Goal: Task Accomplishment & Management: Complete application form

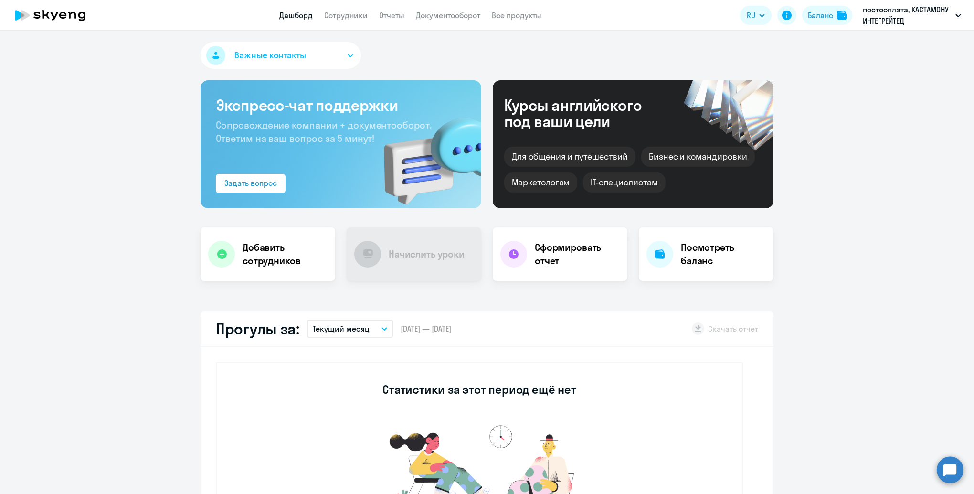
select select "30"
click at [260, 256] on h4 "Добавить сотрудников" at bounding box center [285, 254] width 85 height 27
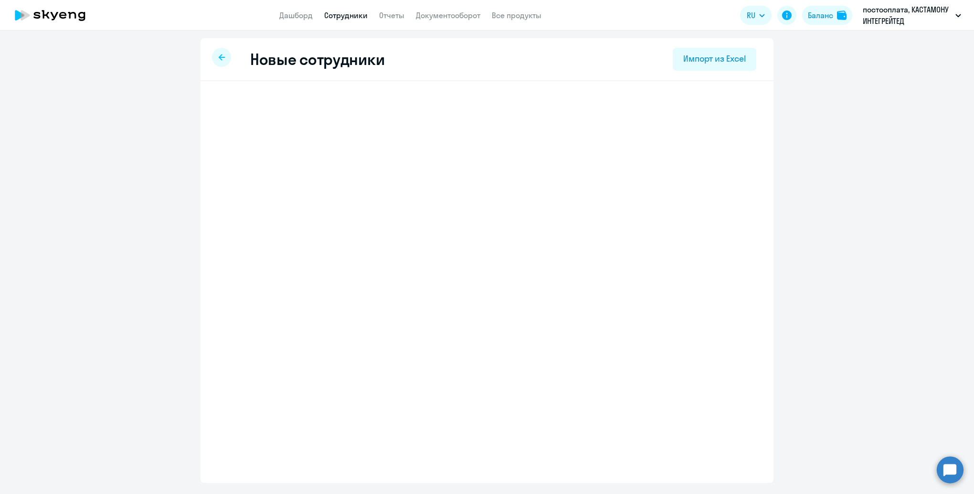
select select "english_adult_not_native_speaker"
select select "3"
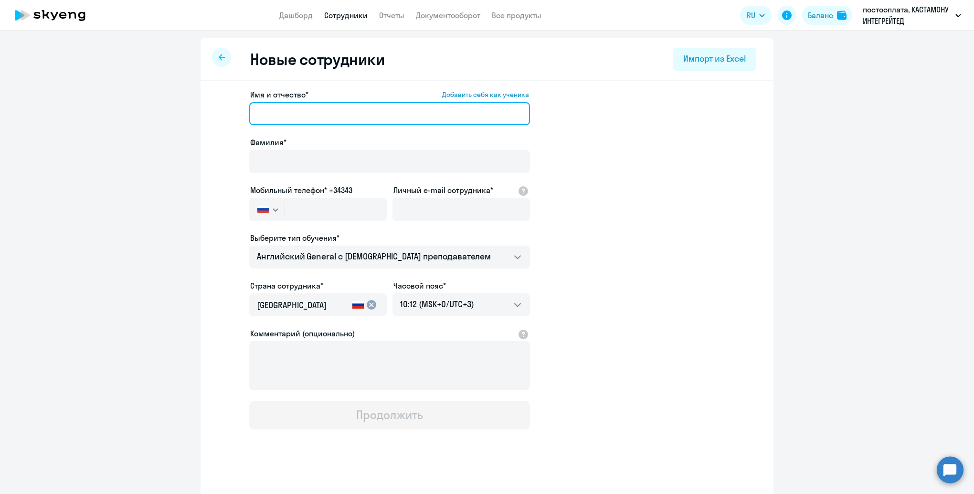
click at [317, 110] on input "Имя и отчество* Добавить себя как ученика" at bounding box center [389, 113] width 281 height 23
type input "[PERSON_NAME]"
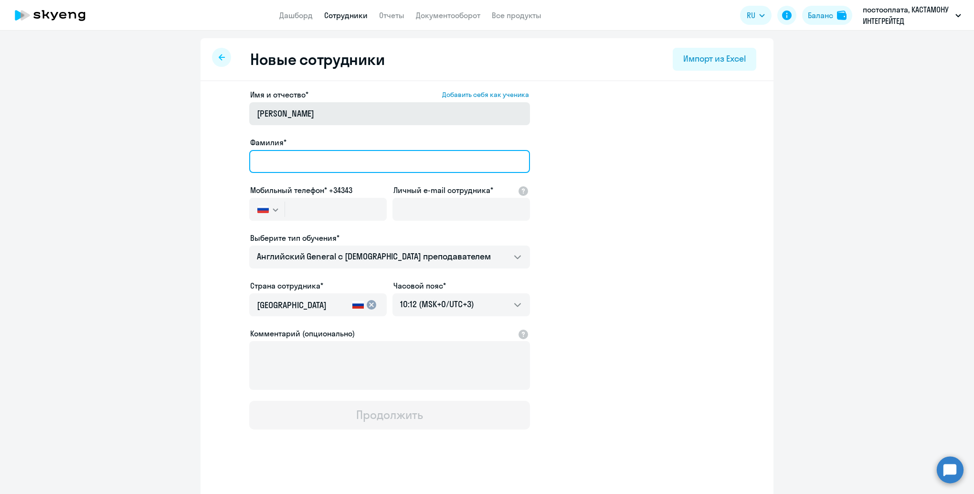
type input "Паранин"
type input "[EMAIL_ADDRESS][DOMAIN_NAME]"
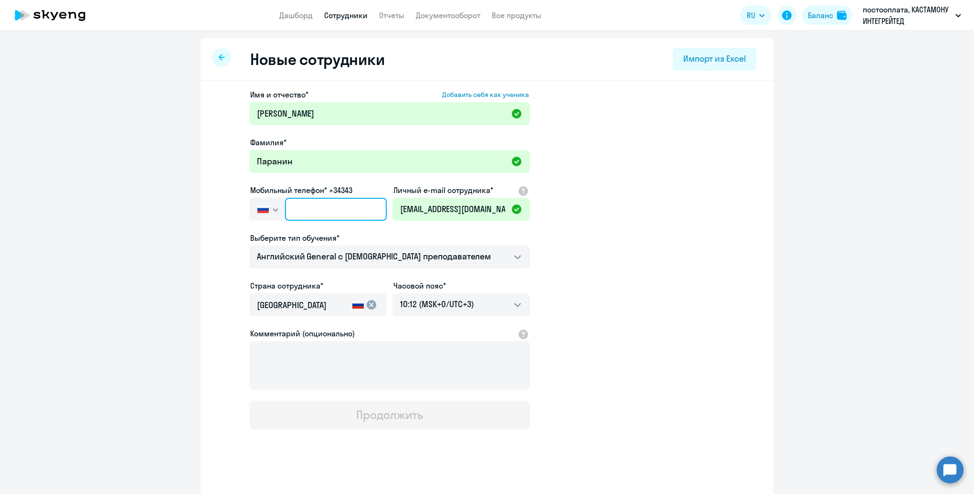
click at [326, 210] on input "text" at bounding box center [336, 209] width 102 height 23
click at [325, 210] on input "text" at bounding box center [336, 209] width 102 height 23
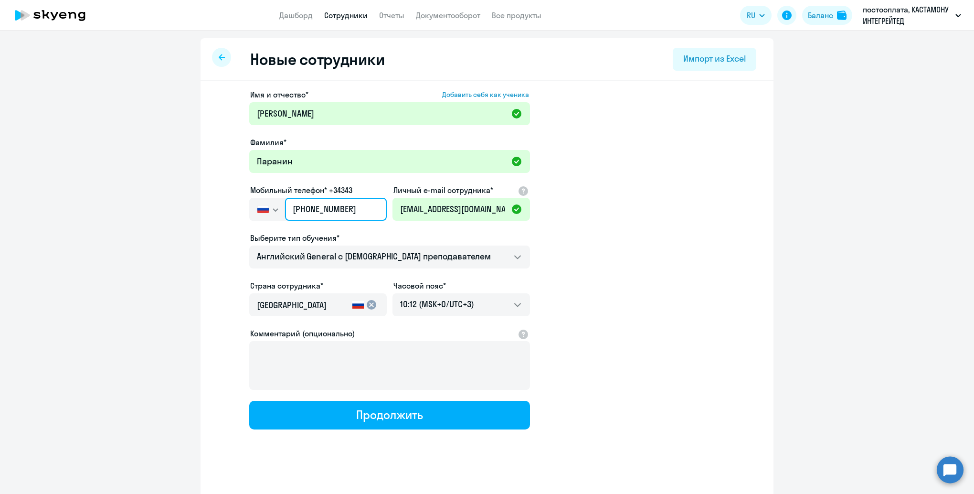
scroll to position [6, 0]
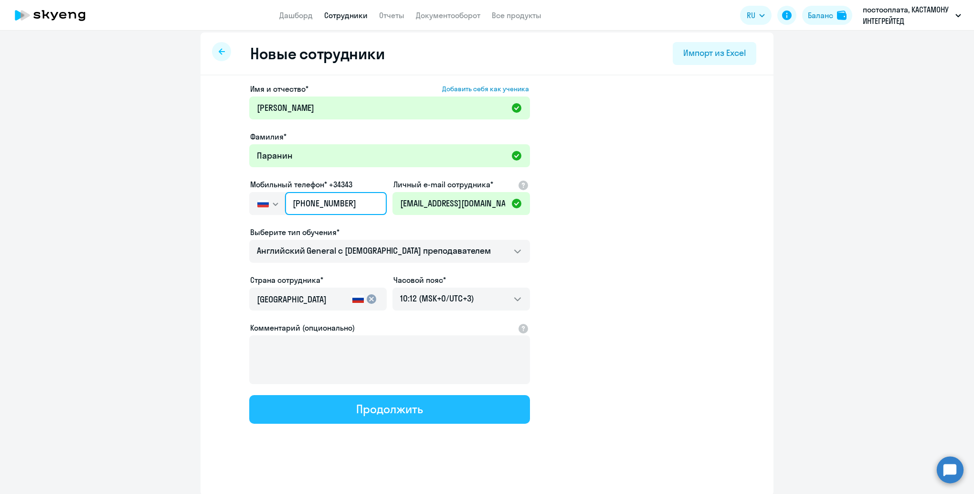
type input "[PHONE_NUMBER]"
click at [393, 404] on div "Продолжить" at bounding box center [389, 408] width 66 height 15
select select "english_adult_not_native_speaker"
select select "3"
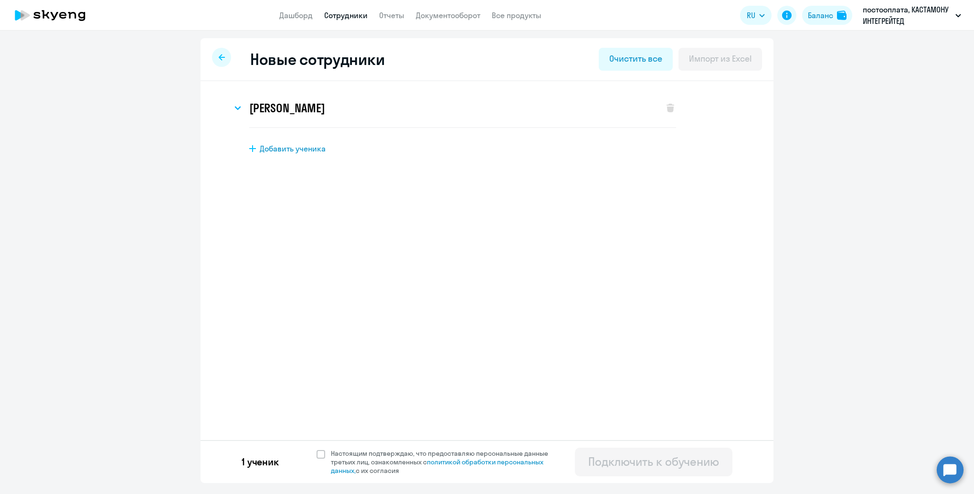
scroll to position [0, 0]
drag, startPoint x: 319, startPoint y: 455, endPoint x: 326, endPoint y: 457, distance: 7.0
click at [319, 455] on span at bounding box center [321, 454] width 9 height 9
click at [317, 449] on input "Настоящим подтверждаю, что предоставляю персональные данные третьих лиц, ознако…" at bounding box center [316, 448] width 0 height 0
checkbox input "true"
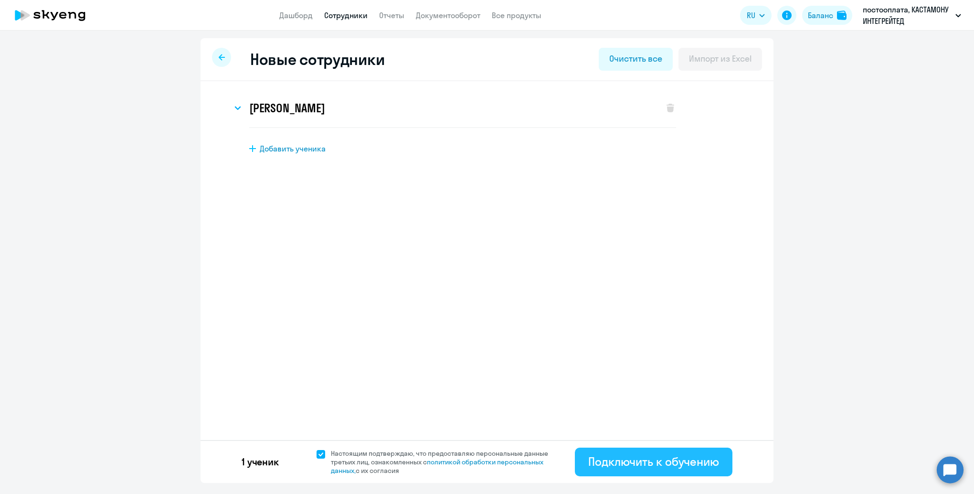
click at [645, 460] on div "Подключить к обучению" at bounding box center [653, 461] width 131 height 15
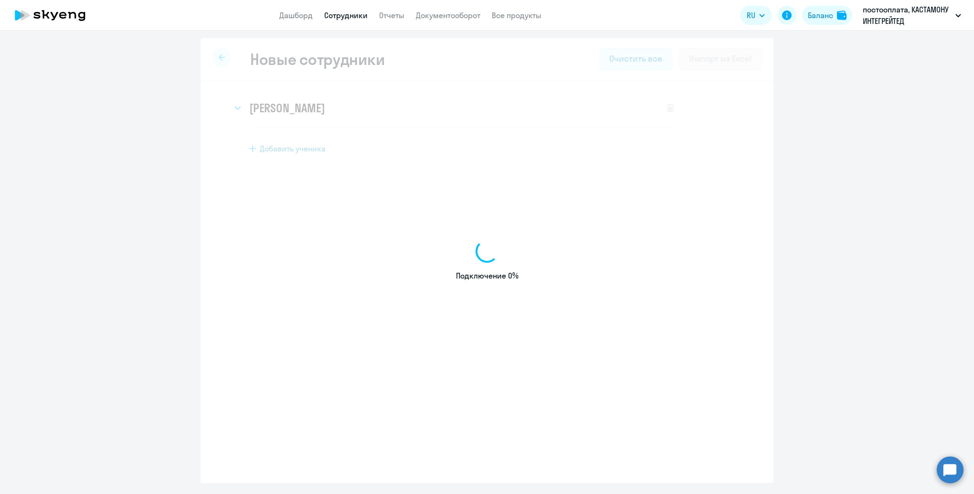
select select "english_adult_not_native_speaker"
select select "3"
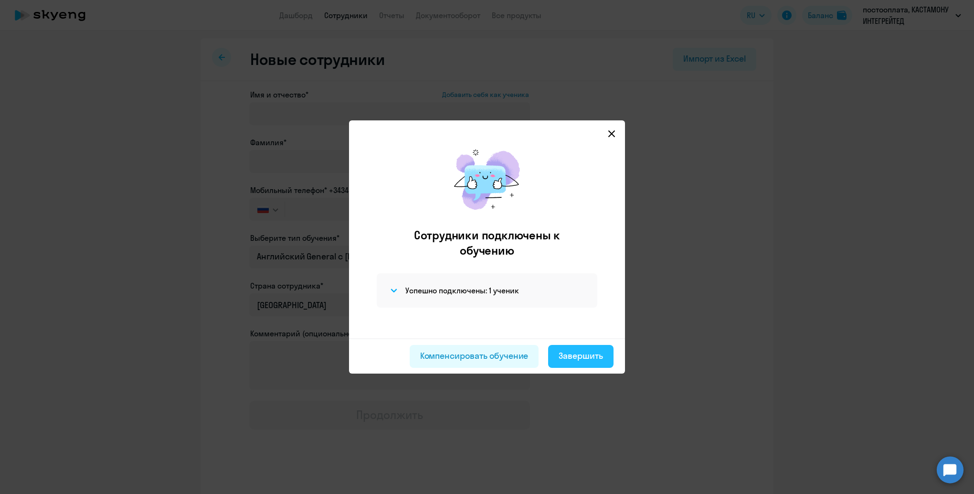
click at [572, 356] on div "Завершить" at bounding box center [581, 355] width 44 height 12
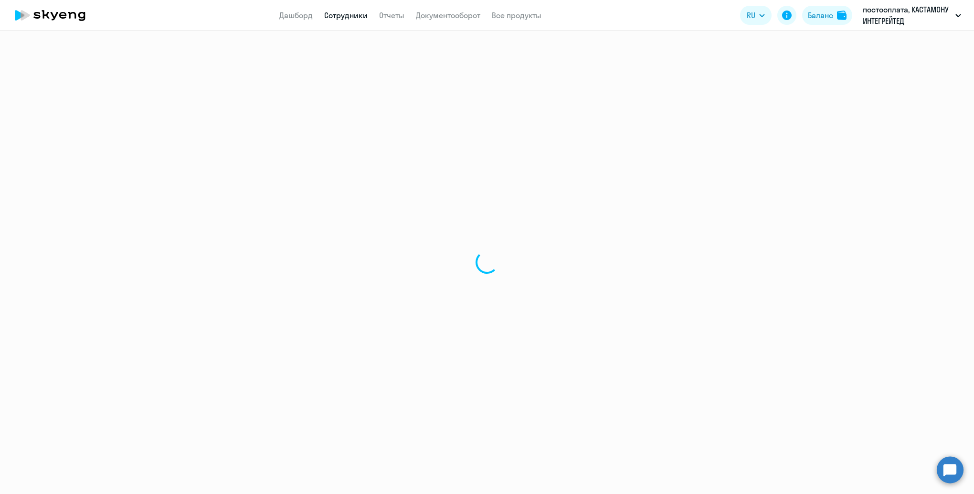
select select "30"
